Goal: Browse casually: Explore the website without a specific task or goal

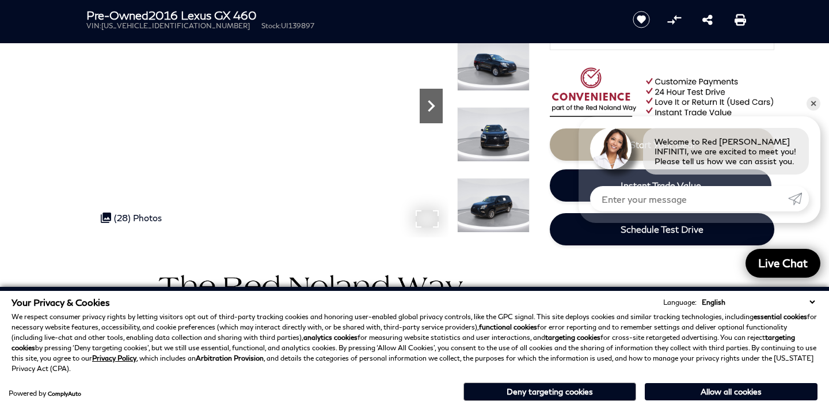
click at [432, 102] on icon "Next" at bounding box center [431, 105] width 23 height 23
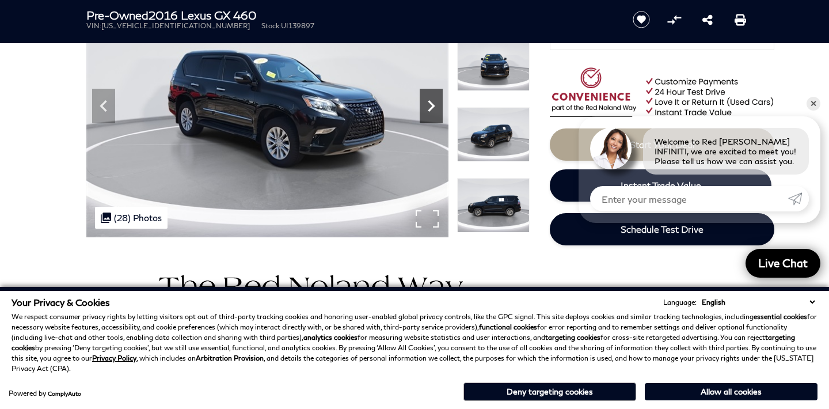
click at [432, 102] on icon "Next" at bounding box center [431, 105] width 23 height 23
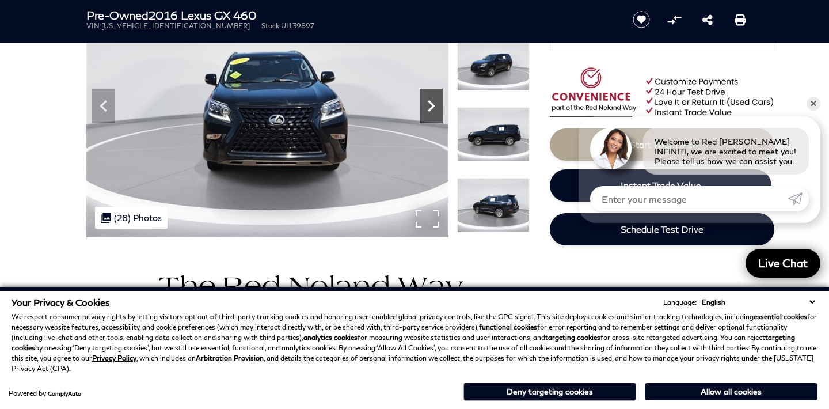
click at [432, 102] on icon "Next" at bounding box center [431, 105] width 23 height 23
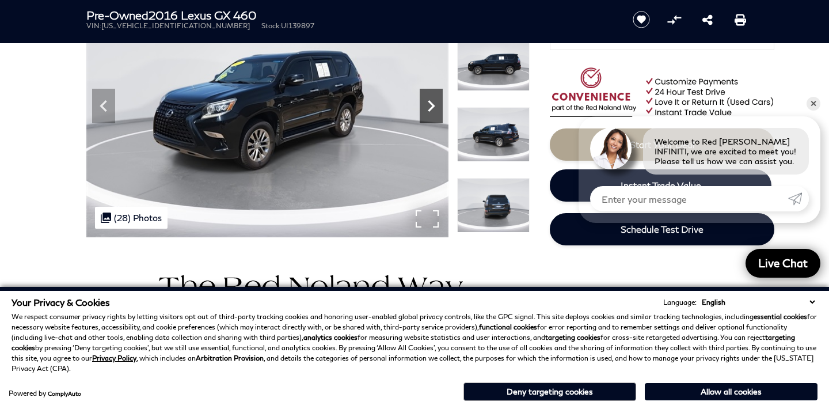
click at [432, 102] on icon "Next" at bounding box center [431, 105] width 23 height 23
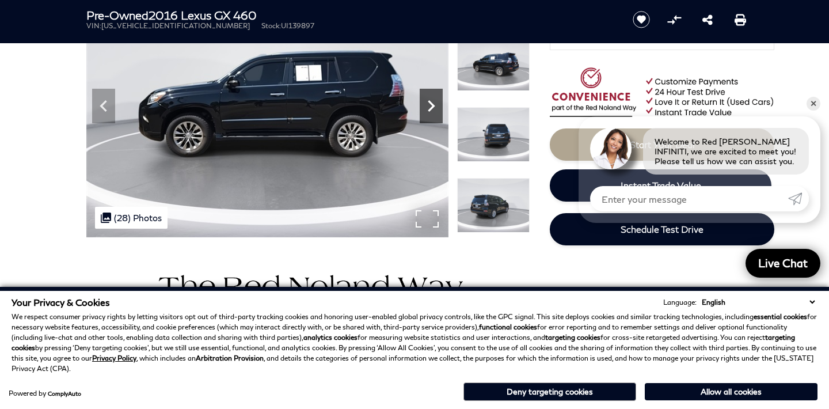
click at [433, 104] on icon "Next" at bounding box center [431, 105] width 23 height 23
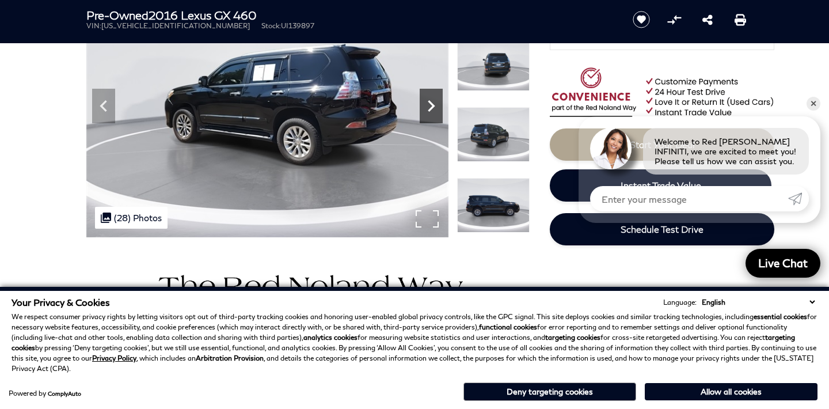
click at [432, 105] on icon "Next" at bounding box center [431, 105] width 23 height 23
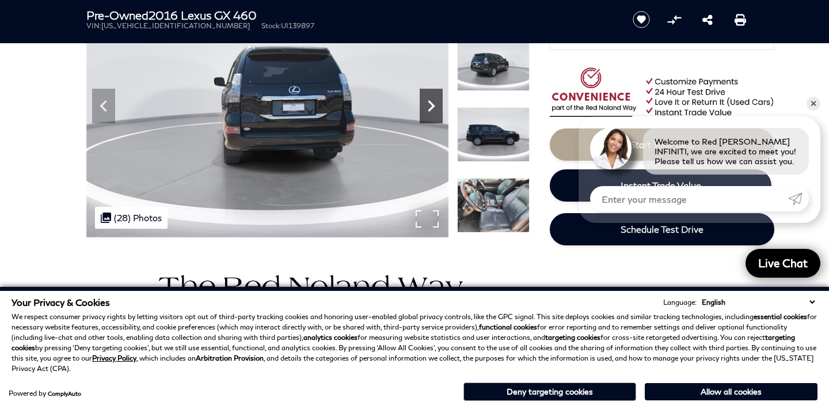
click at [432, 105] on icon "Next" at bounding box center [431, 105] width 23 height 23
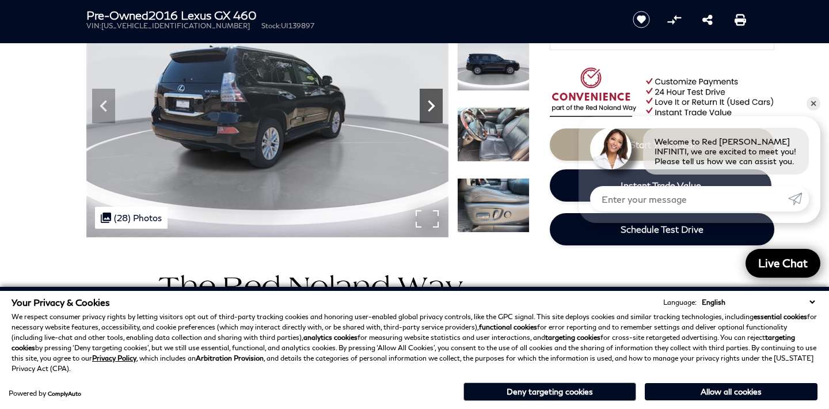
click at [432, 105] on icon "Next" at bounding box center [431, 105] width 23 height 23
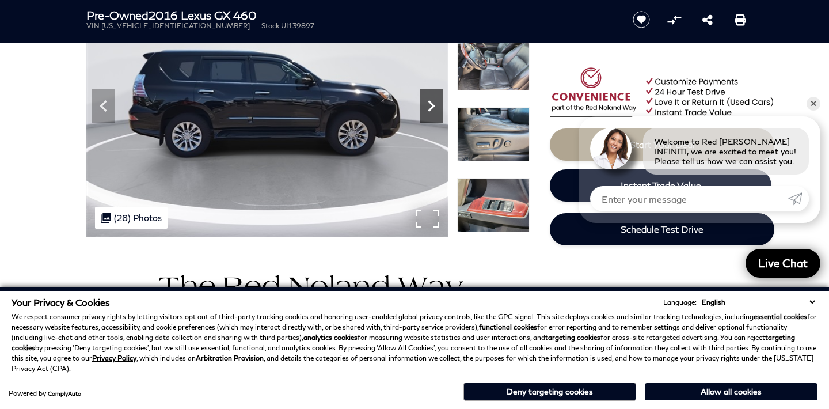
click at [432, 105] on icon "Next" at bounding box center [431, 105] width 23 height 23
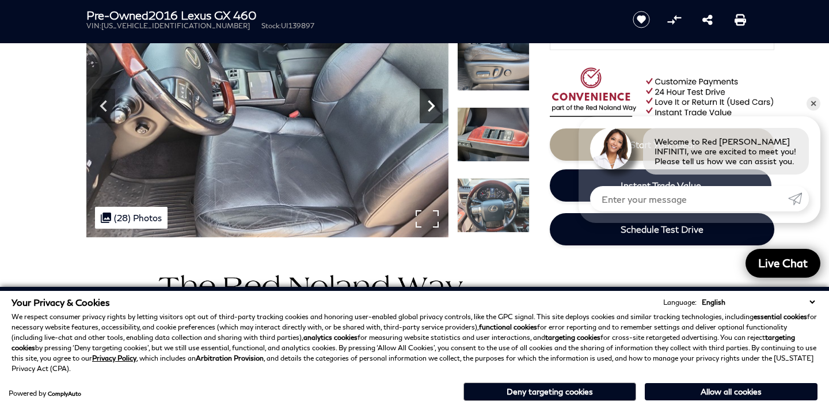
click at [431, 106] on icon "Next" at bounding box center [431, 105] width 23 height 23
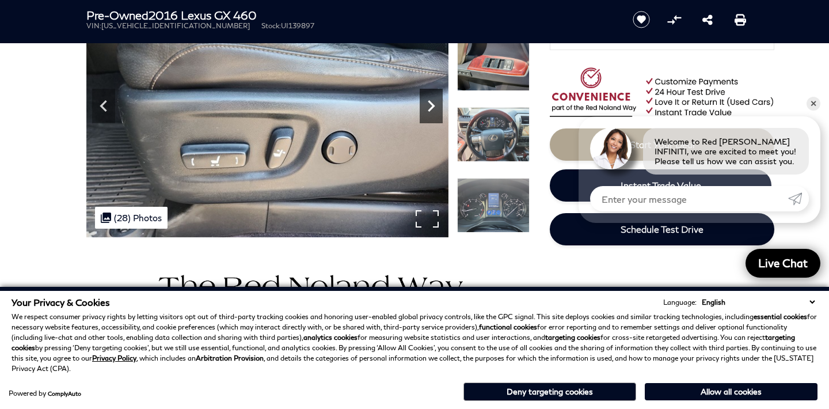
click at [431, 106] on icon "Next" at bounding box center [431, 105] width 23 height 23
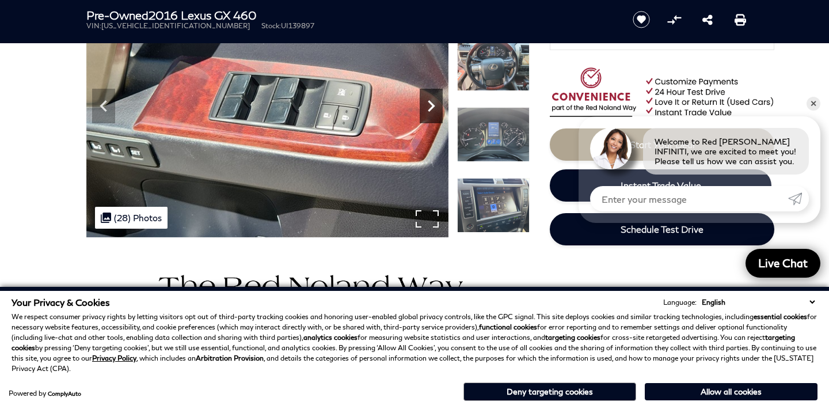
click at [431, 106] on icon "Next" at bounding box center [431, 105] width 23 height 23
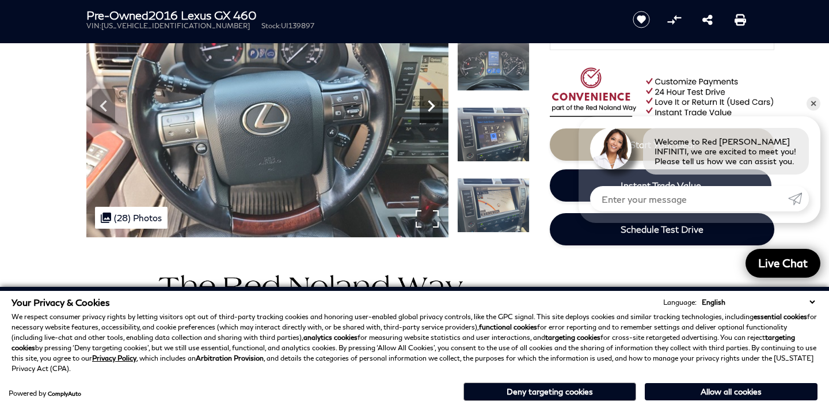
click at [431, 106] on icon "Next" at bounding box center [431, 105] width 23 height 23
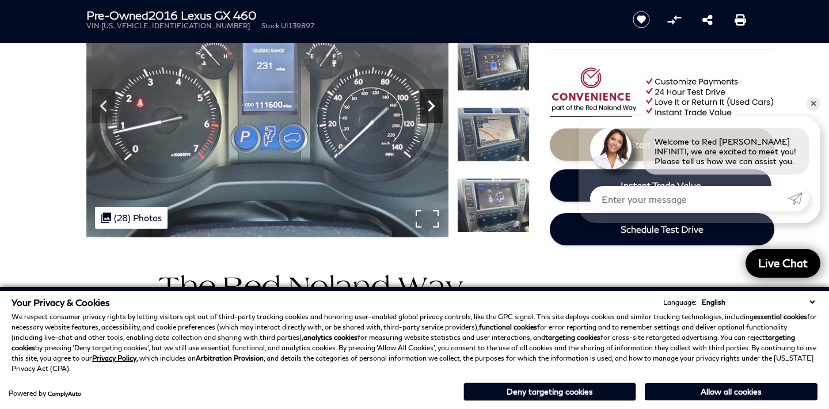
click at [431, 106] on icon "Next" at bounding box center [431, 105] width 23 height 23
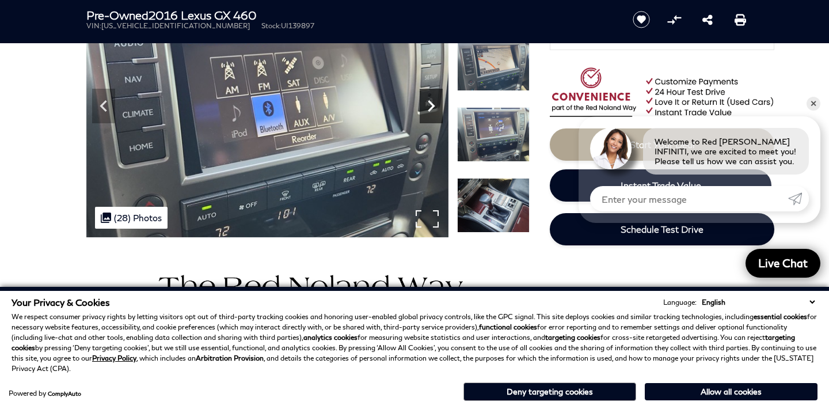
click at [431, 106] on icon "Next" at bounding box center [431, 105] width 23 height 23
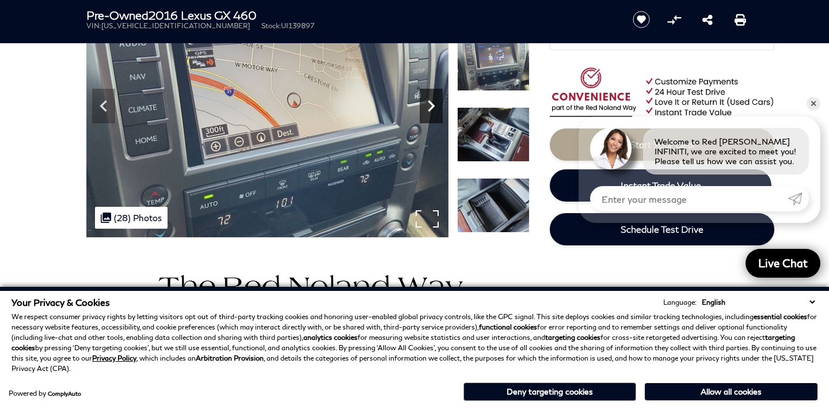
click at [431, 107] on icon "Next" at bounding box center [431, 105] width 23 height 23
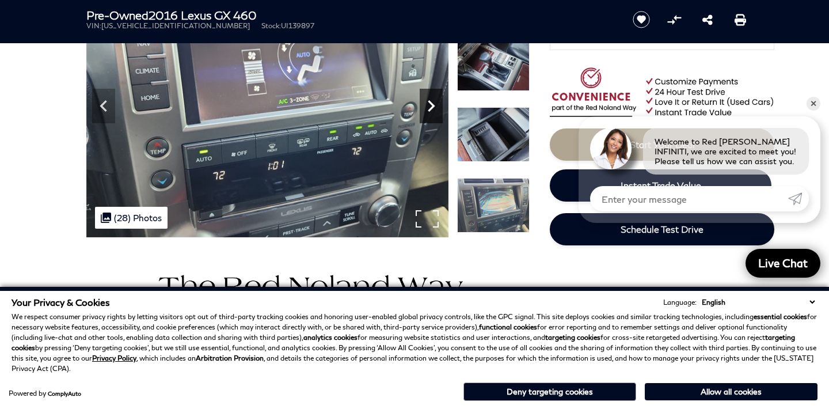
click at [431, 107] on icon "Next" at bounding box center [431, 105] width 23 height 23
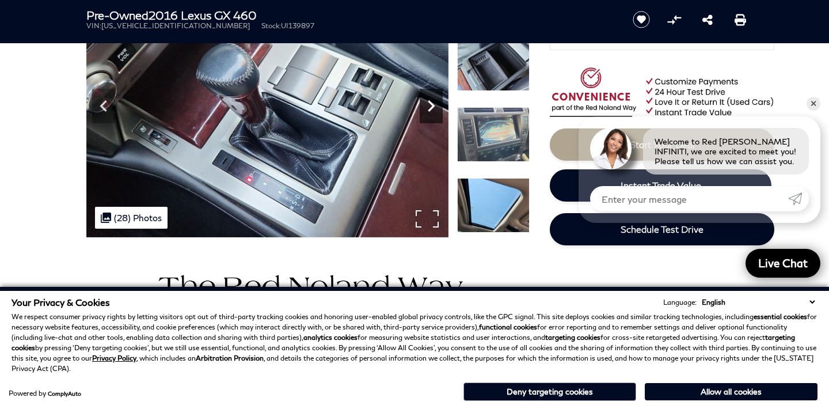
click at [431, 108] on icon "Next" at bounding box center [431, 105] width 23 height 23
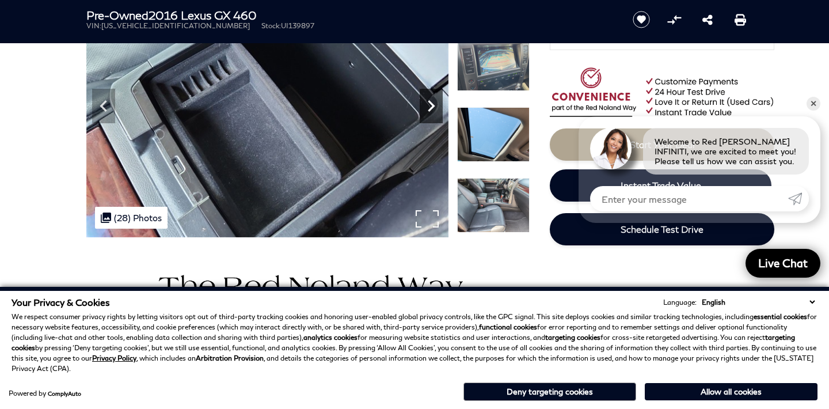
click at [431, 108] on icon "Next" at bounding box center [431, 105] width 23 height 23
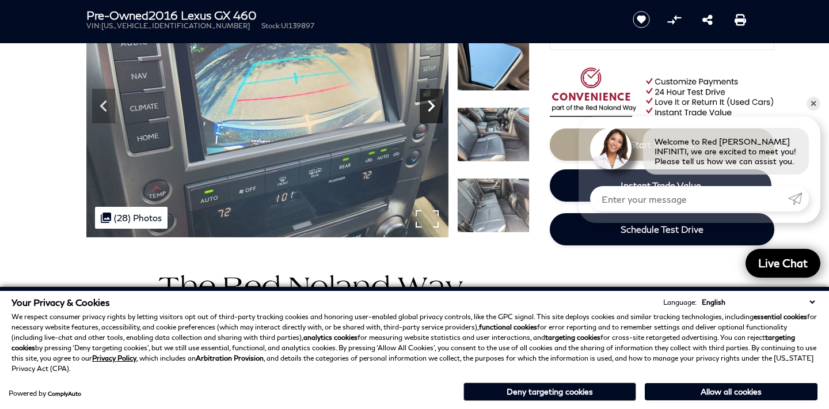
click at [430, 108] on icon "Next" at bounding box center [431, 105] width 23 height 23
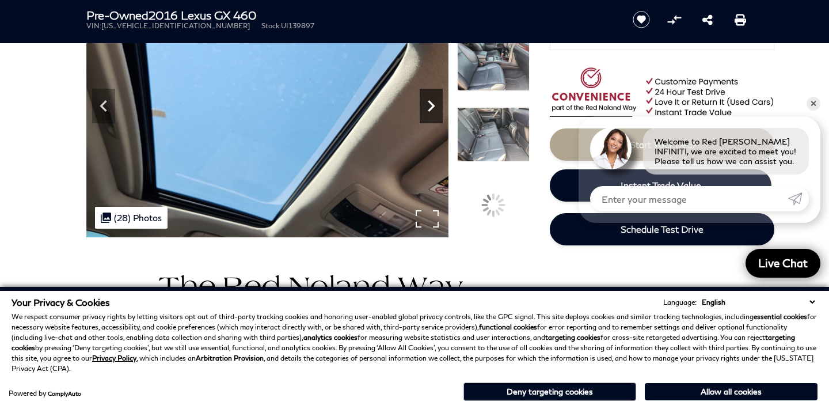
click at [430, 108] on icon "Next" at bounding box center [431, 105] width 23 height 23
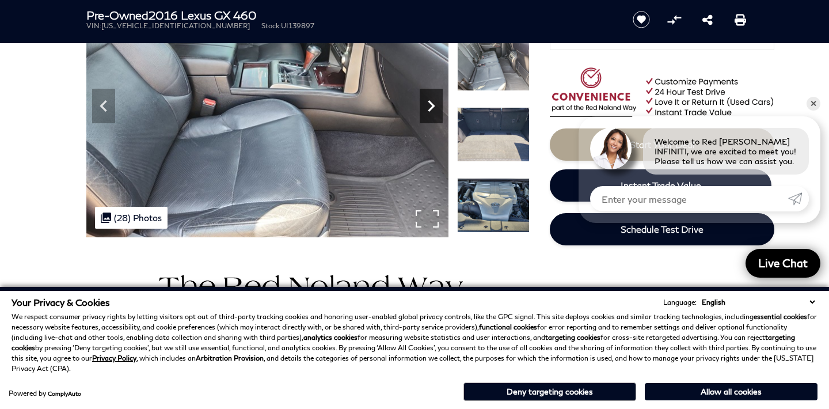
click at [430, 108] on icon "Next" at bounding box center [431, 105] width 23 height 23
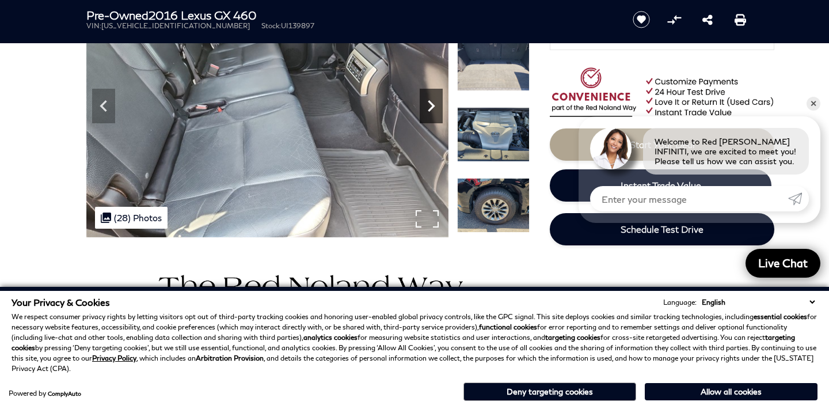
click at [430, 108] on icon "Next" at bounding box center [431, 105] width 23 height 23
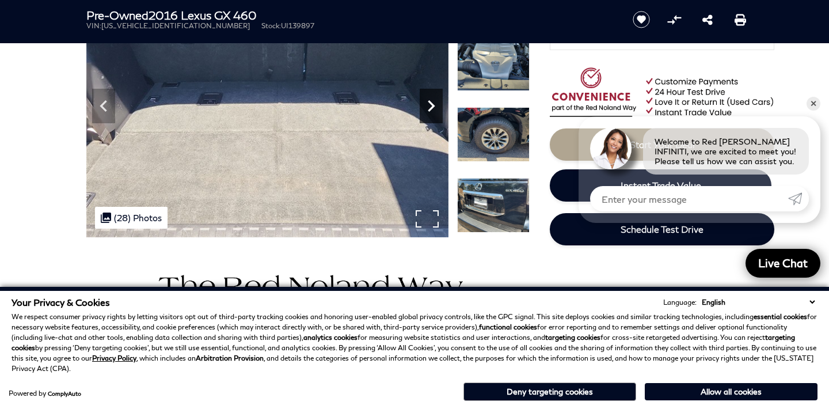
click at [430, 108] on icon "Next" at bounding box center [431, 105] width 23 height 23
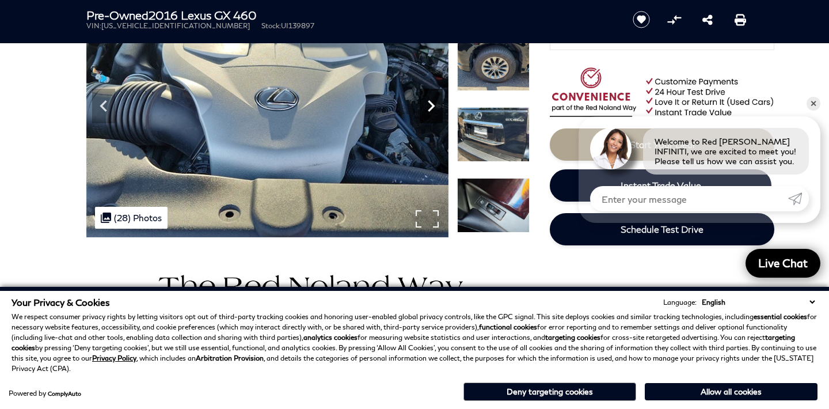
click at [430, 108] on icon "Next" at bounding box center [431, 105] width 23 height 23
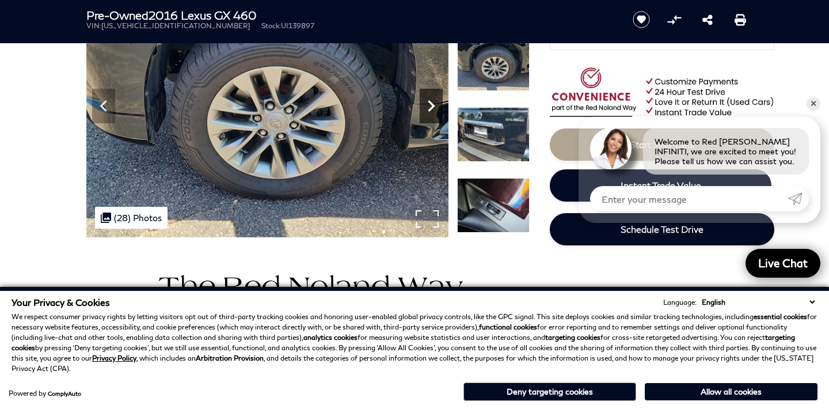
click at [430, 108] on icon "Next" at bounding box center [431, 105] width 23 height 23
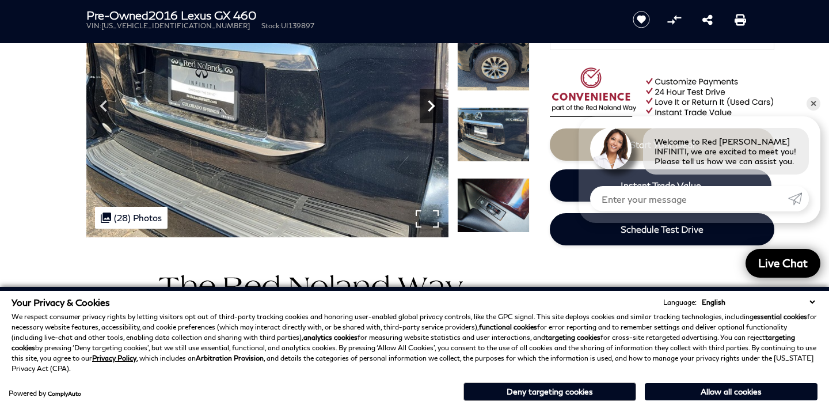
click at [430, 108] on icon "Next" at bounding box center [431, 105] width 23 height 23
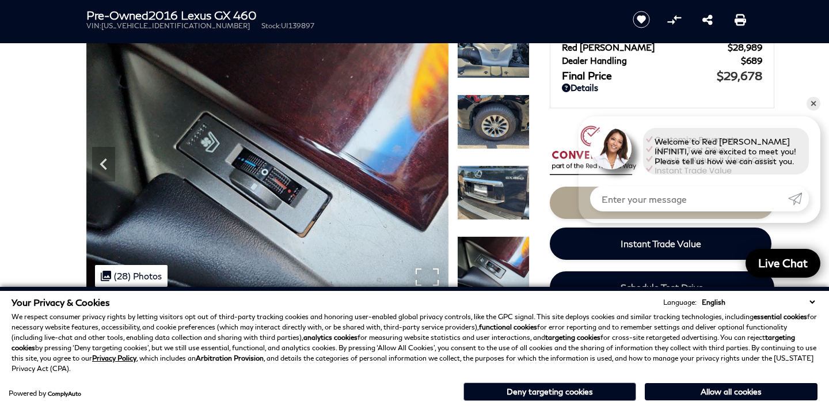
scroll to position [103, 0]
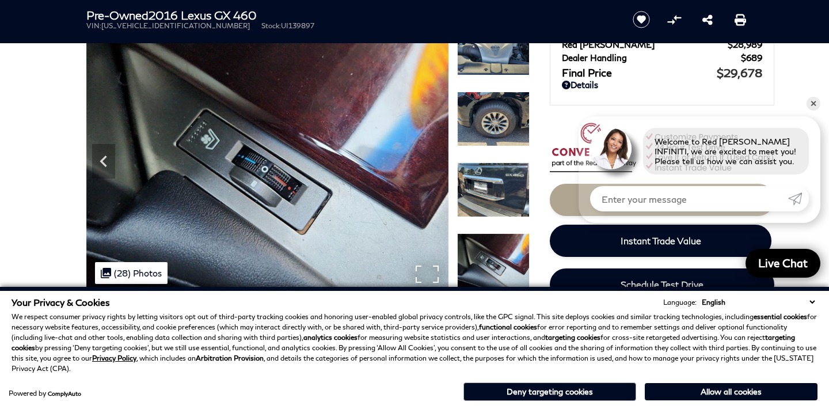
click at [129, 271] on div ".cls-1, .cls-3 { fill: #c50033; } .cls-1 { clip-rule: evenodd; } .cls-2 { clip-…" at bounding box center [131, 273] width 73 height 22
